Goal: Transaction & Acquisition: Purchase product/service

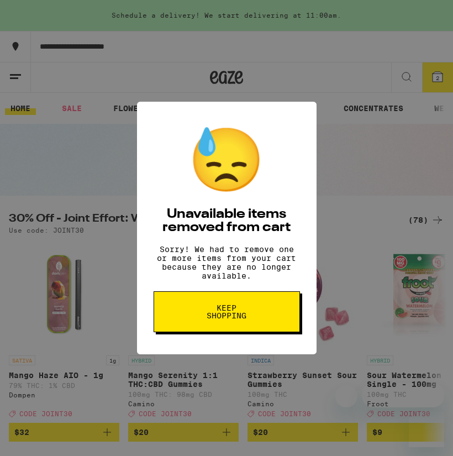
click at [207, 313] on span "Keep Shopping" at bounding box center [226, 311] width 57 height 15
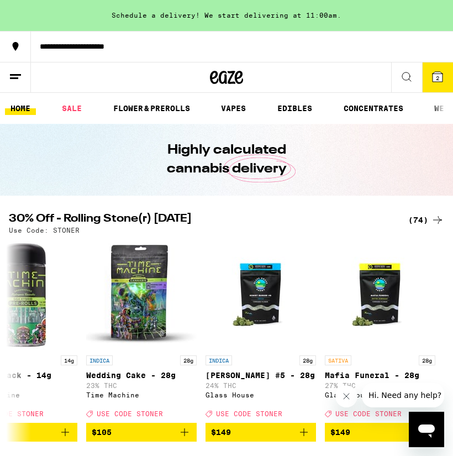
scroll to position [0, 8391]
click at [437, 77] on span "2" at bounding box center [437, 78] width 3 height 7
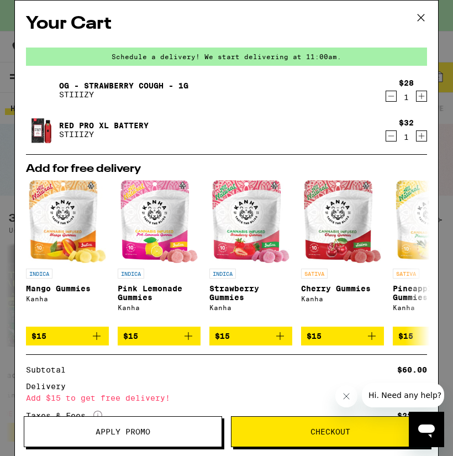
scroll to position [-2, 0]
click at [419, 17] on icon at bounding box center [420, 17] width 17 height 17
